Goal: Find specific page/section: Find specific page/section

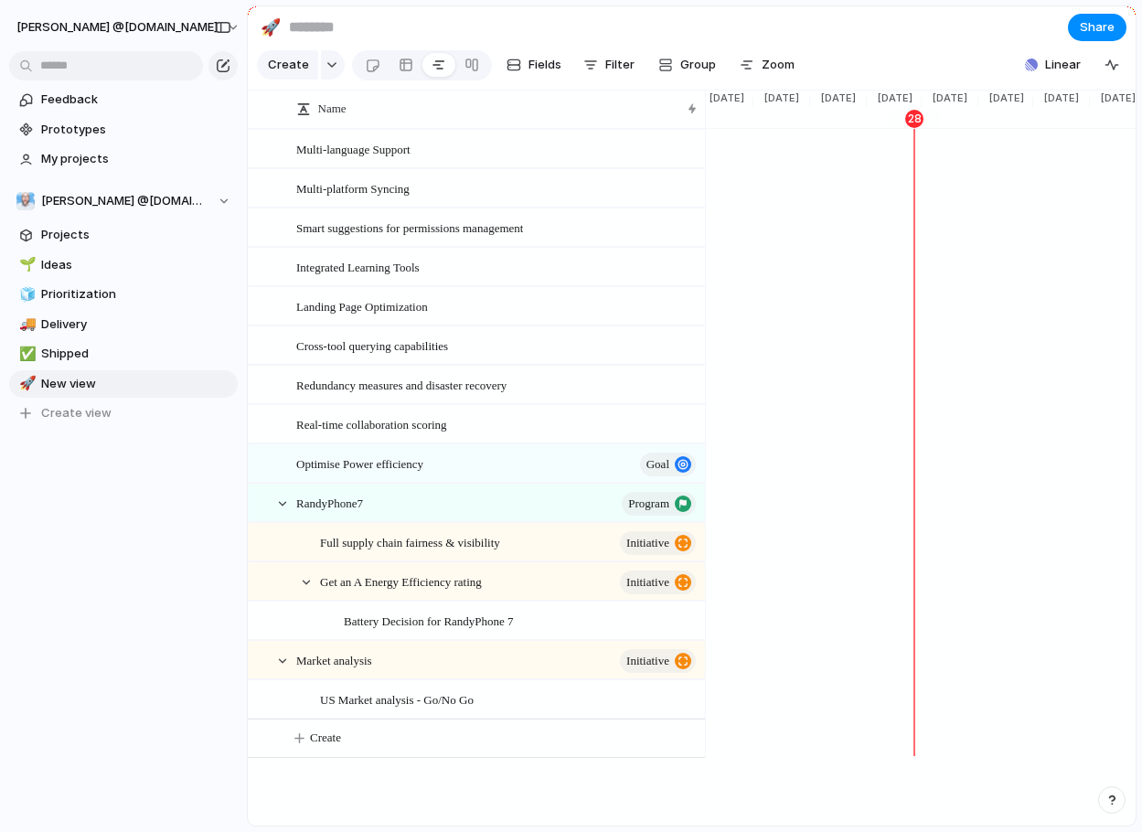
scroll to position [0, 1843]
